Goal: Find specific page/section: Find specific page/section

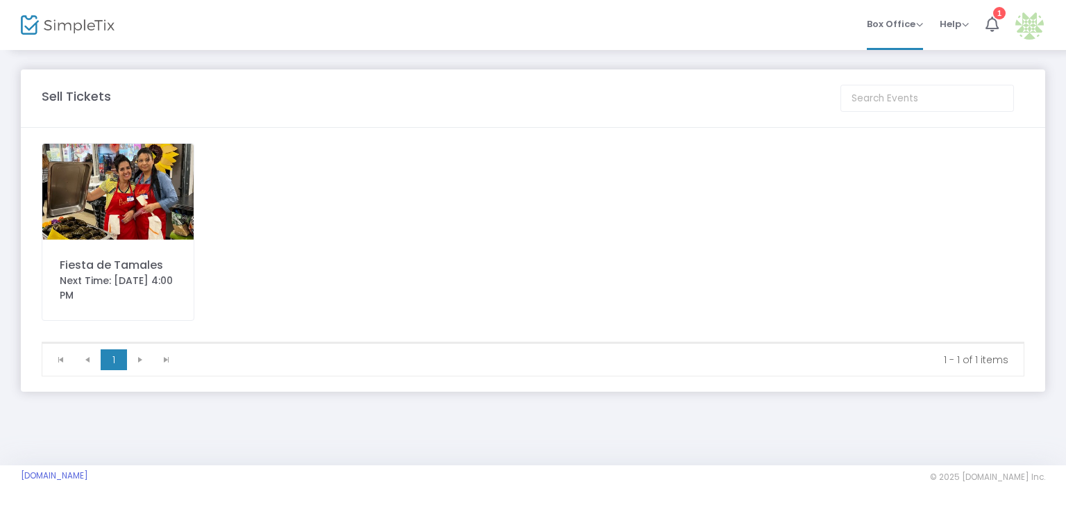
click at [110, 289] on div "Next Time: [DATE] 4:00 PM" at bounding box center [118, 287] width 117 height 29
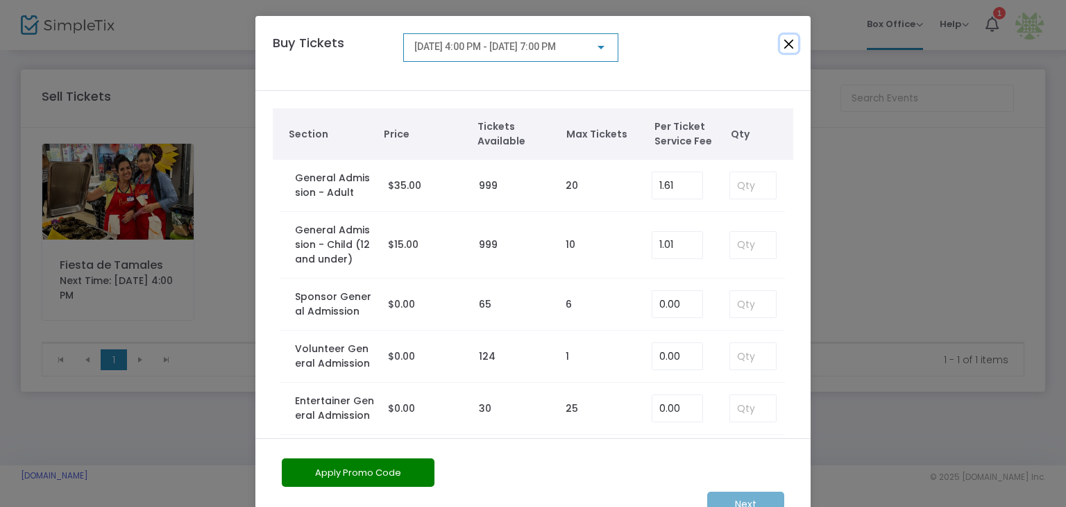
click at [786, 45] on button "Close" at bounding box center [789, 44] width 18 height 18
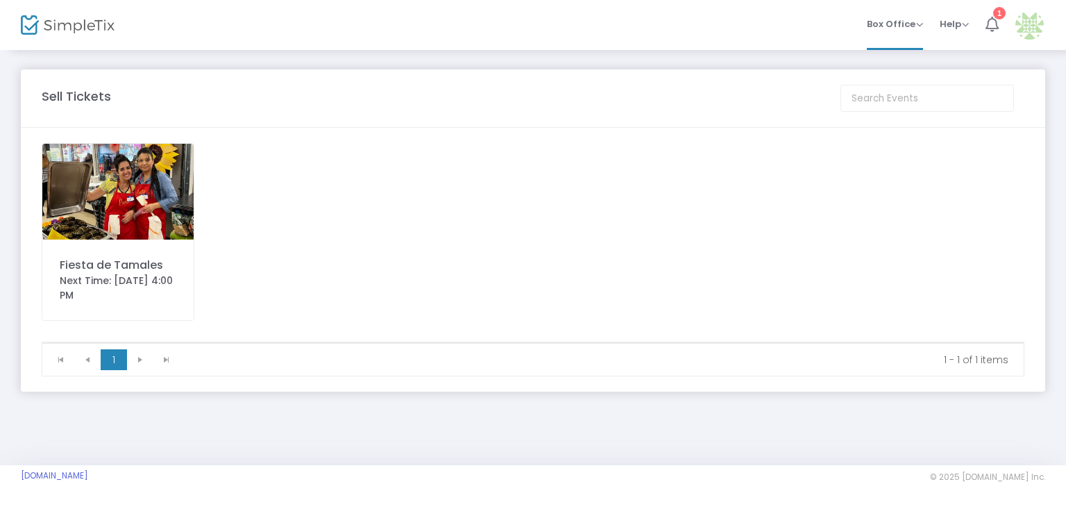
click at [990, 22] on icon at bounding box center [991, 24] width 13 height 15
click at [141, 362] on kendo-pager-next-buttons at bounding box center [153, 359] width 53 height 21
drag, startPoint x: 137, startPoint y: 361, endPoint x: 136, endPoint y: 348, distance: 12.5
click at [136, 361] on kendo-pager-next-buttons at bounding box center [153, 359] width 53 height 21
click at [86, 253] on div "Fiesta de Tamales Next Time: 10/25/2025 4:00 PM" at bounding box center [118, 232] width 153 height 178
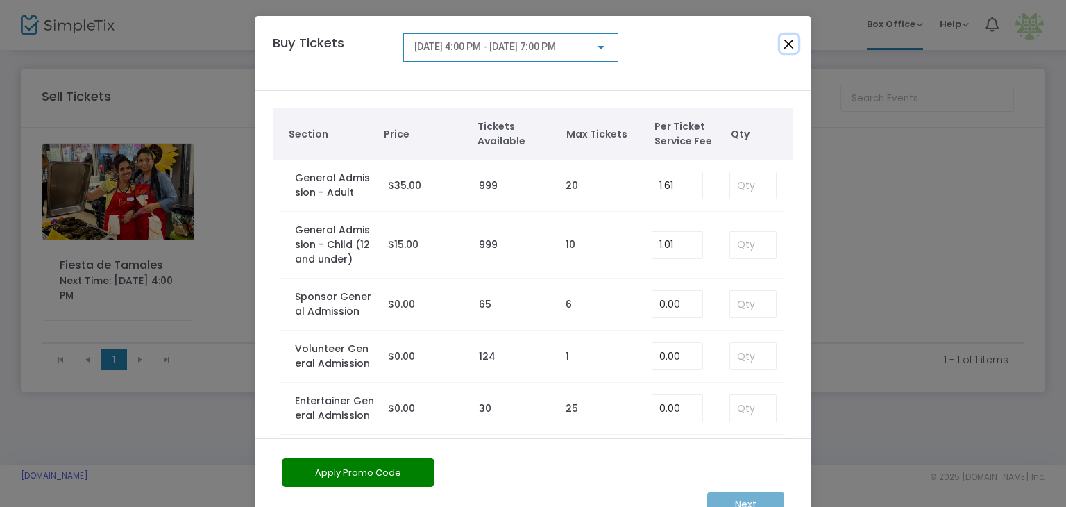
click at [783, 42] on button "Close" at bounding box center [789, 44] width 18 height 18
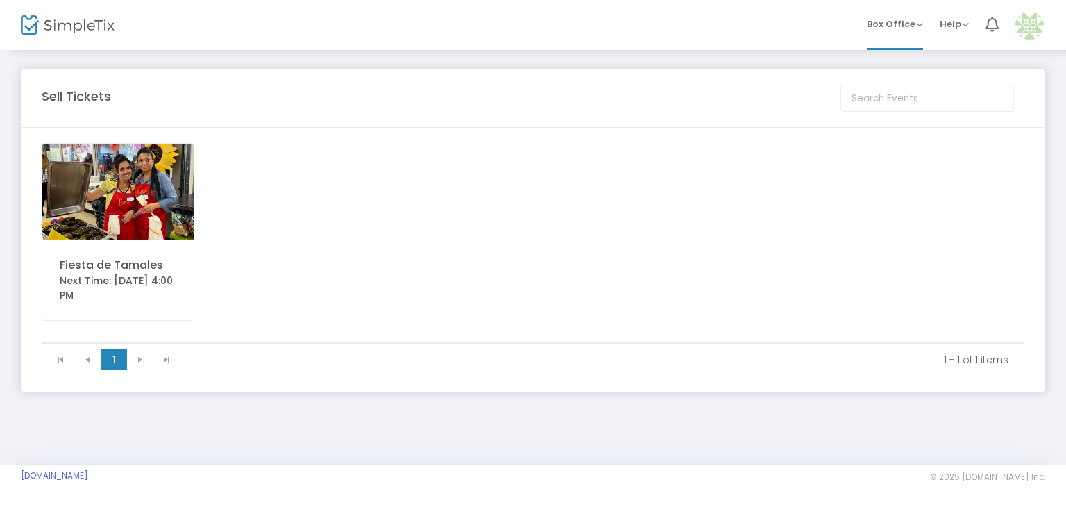
click at [48, 20] on img at bounding box center [68, 25] width 94 height 20
